Goal: Transaction & Acquisition: Purchase product/service

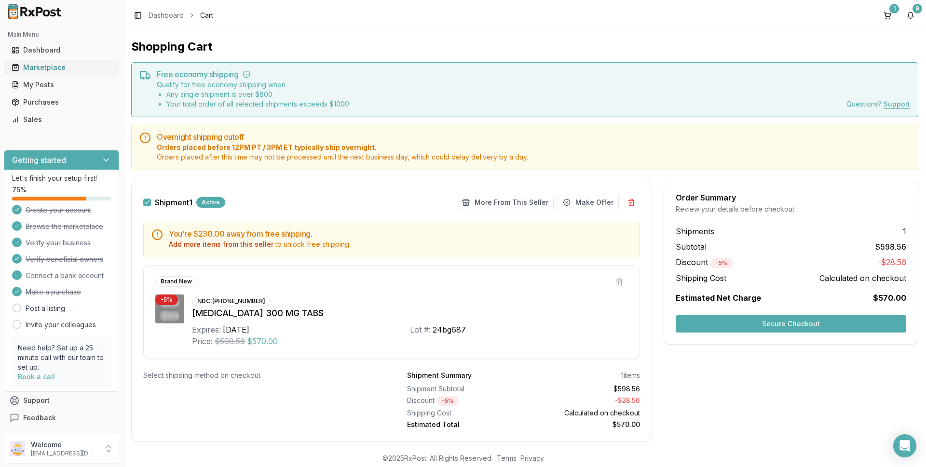
click at [50, 65] on div "Marketplace" at bounding box center [62, 68] width 100 height 10
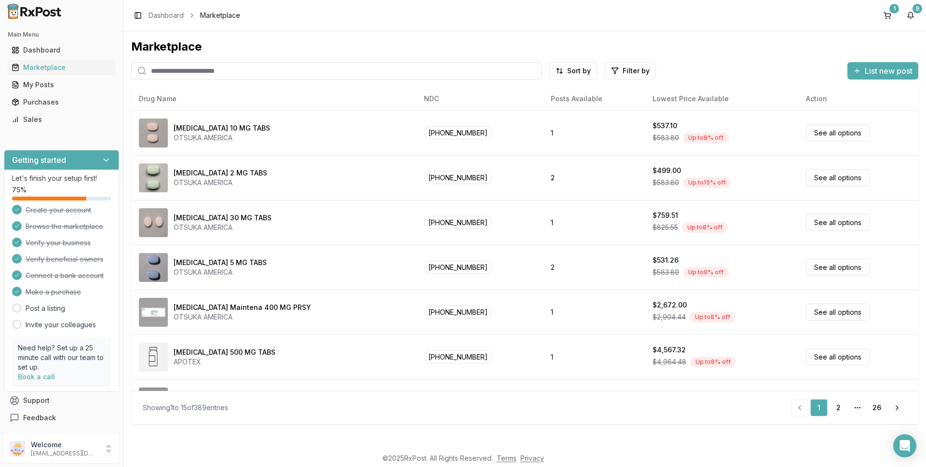
click at [163, 70] on input "search" at bounding box center [336, 70] width 410 height 17
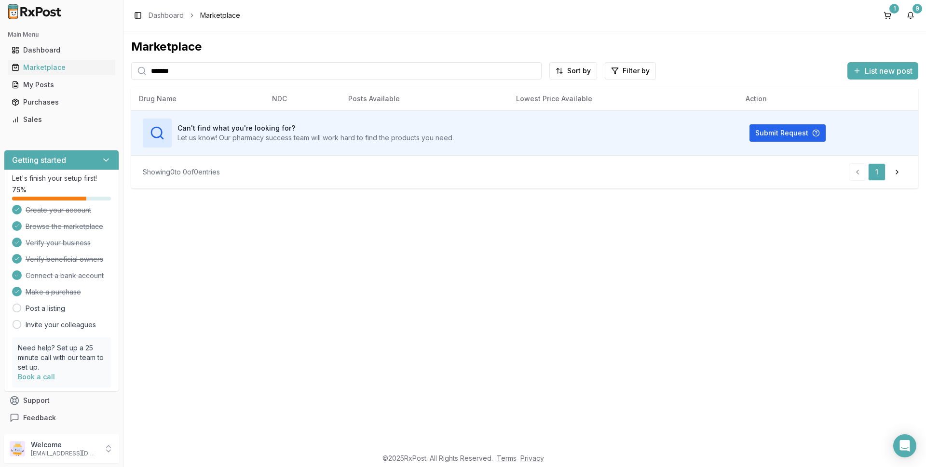
type input "*******"
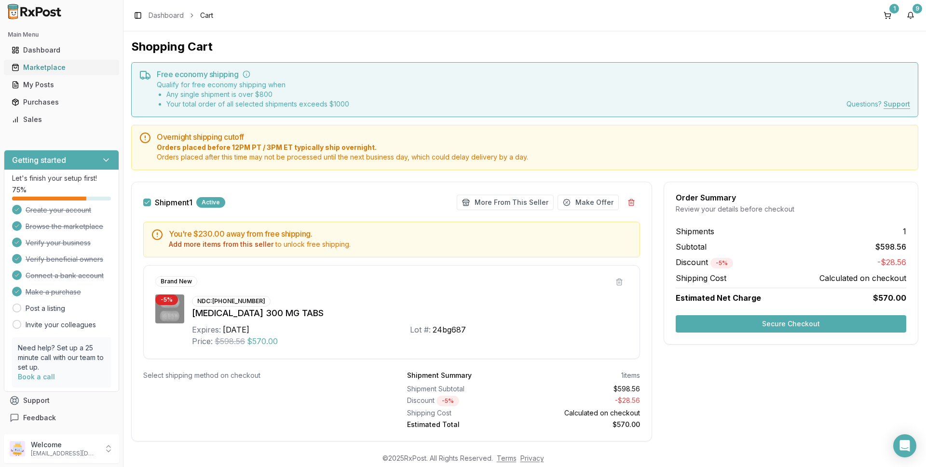
click at [40, 64] on div "Marketplace" at bounding box center [62, 68] width 100 height 10
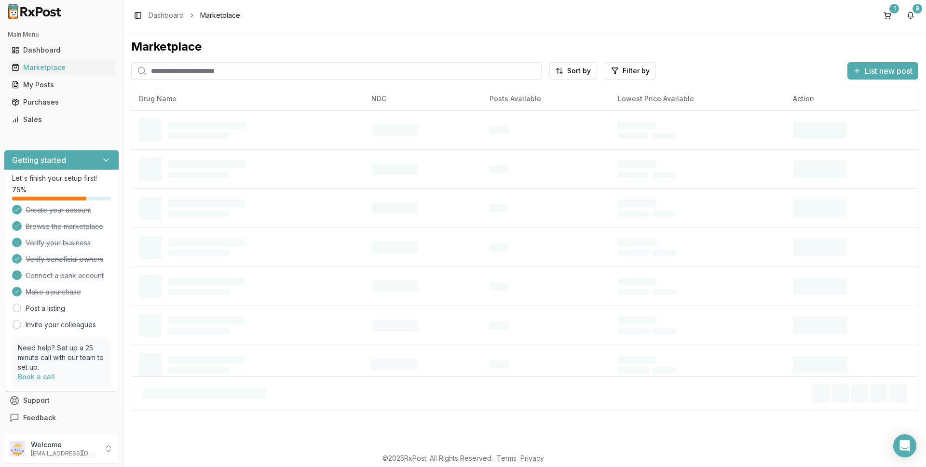
click at [172, 68] on input "search" at bounding box center [336, 70] width 410 height 17
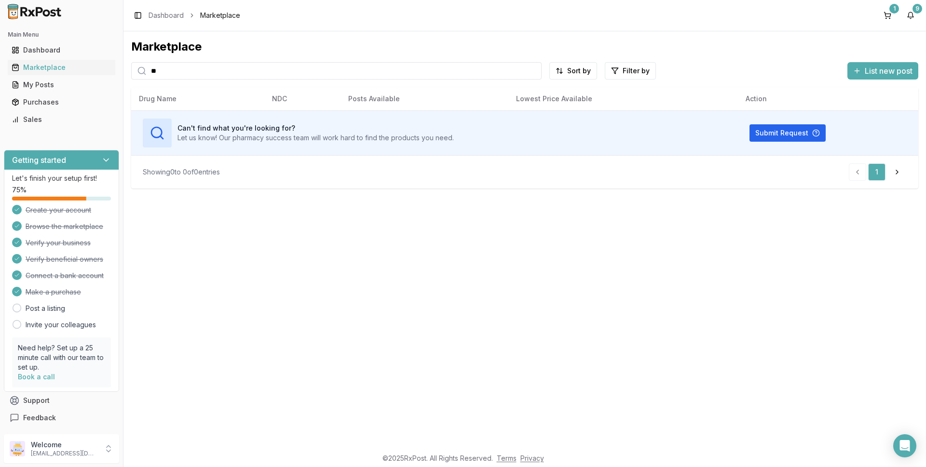
type input "*"
